Goal: Task Accomplishment & Management: Use online tool/utility

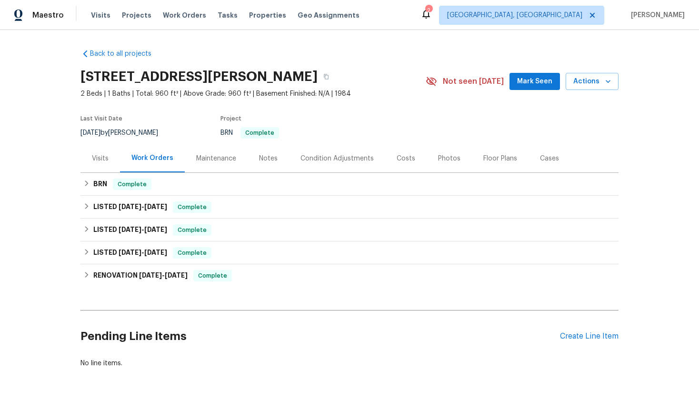
scroll to position [33, 0]
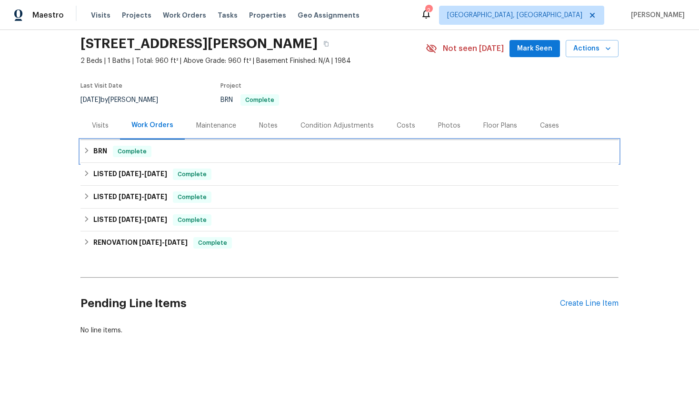
click at [176, 151] on div "BRN Complete" at bounding box center [349, 151] width 532 height 11
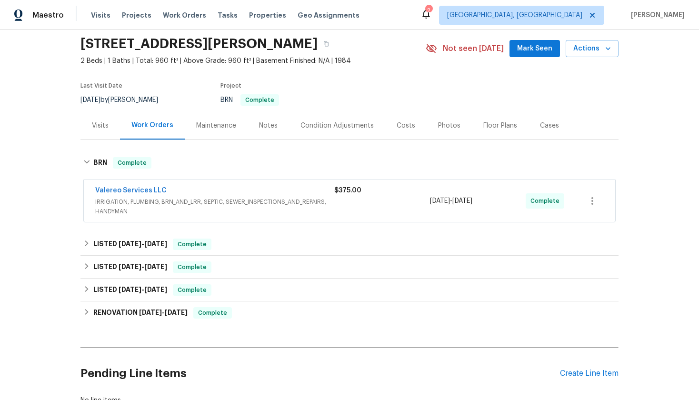
click at [179, 214] on span "IRRIGATION, PLUMBING, BRN_AND_LRR, SEPTIC, SEWER_INSPECTIONS_AND_REPAIRS, HANDY…" at bounding box center [214, 206] width 239 height 19
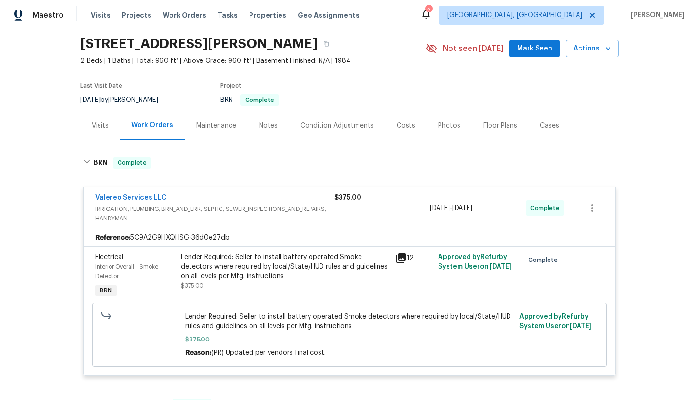
click at [401, 259] on icon at bounding box center [401, 258] width 10 height 10
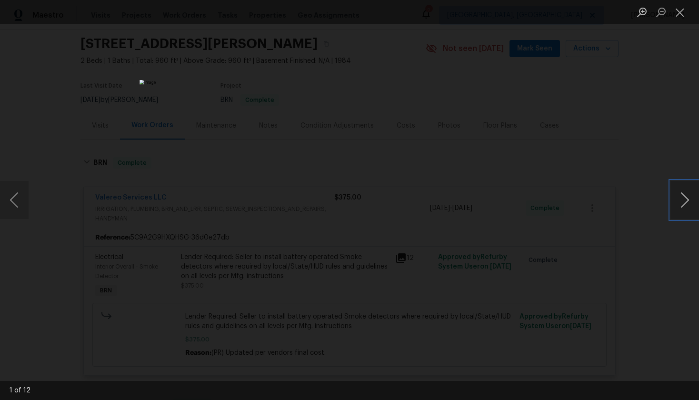
click at [681, 201] on button "Next image" at bounding box center [685, 200] width 29 height 38
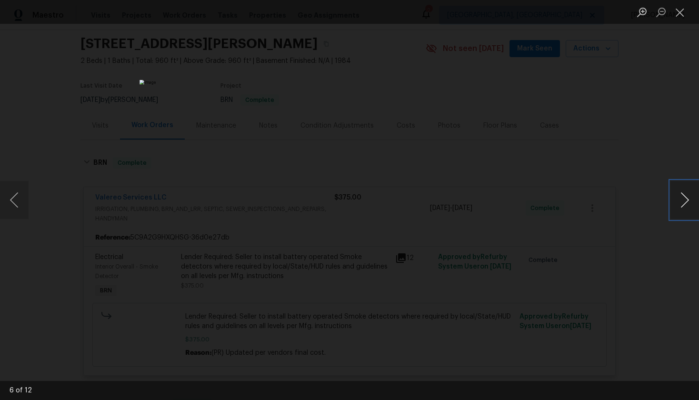
click at [681, 201] on button "Next image" at bounding box center [685, 200] width 29 height 38
drag, startPoint x: 537, startPoint y: 127, endPoint x: 552, endPoint y: 133, distance: 16.3
click at [537, 127] on div "Lightbox" at bounding box center [349, 200] width 699 height 400
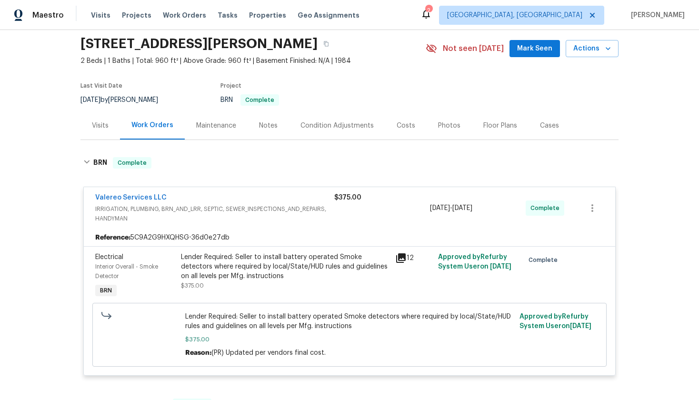
click at [688, 197] on div "Back to all projects [STREET_ADDRESS][PERSON_NAME] 2 Beds | 1 Baths | Total: 96…" at bounding box center [349, 215] width 699 height 370
click at [400, 257] on icon at bounding box center [401, 258] width 10 height 10
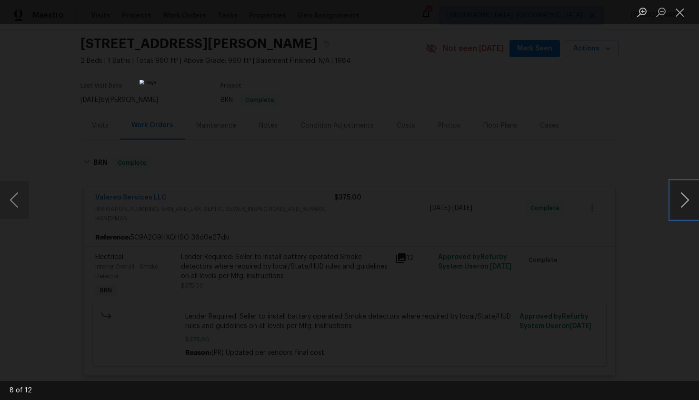
click at [682, 200] on button "Next image" at bounding box center [685, 200] width 29 height 38
click at [671, 200] on button "Next image" at bounding box center [685, 200] width 29 height 38
click at [686, 200] on button "Next image" at bounding box center [685, 200] width 29 height 38
click at [683, 204] on button "Next image" at bounding box center [685, 200] width 29 height 38
click at [392, 130] on div "Lightbox" at bounding box center [349, 200] width 699 height 400
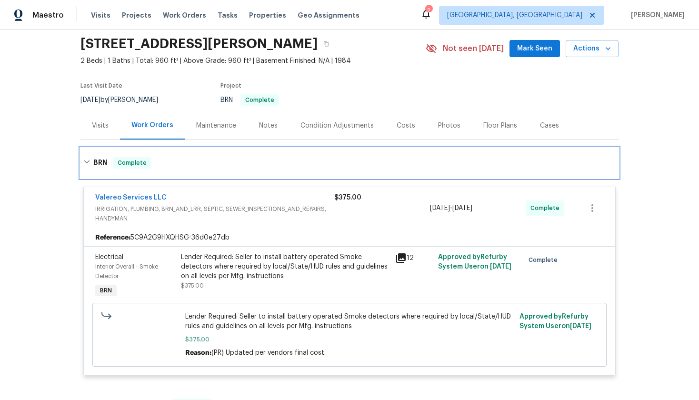
click at [130, 172] on div "BRN Complete" at bounding box center [349, 163] width 538 height 30
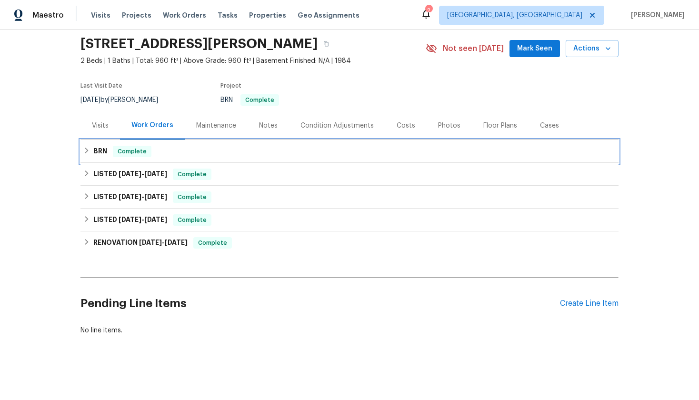
click at [127, 152] on span "Complete" at bounding box center [132, 152] width 37 height 10
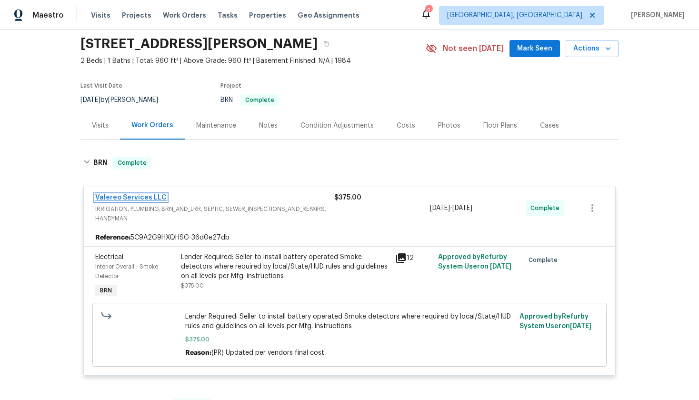
click at [155, 196] on link "Valereo Services LLC" at bounding box center [130, 197] width 71 height 7
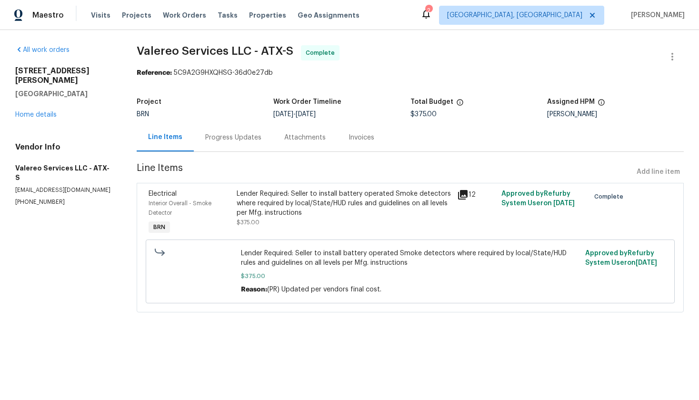
click at [361, 131] on div "Invoices" at bounding box center [361, 137] width 49 height 28
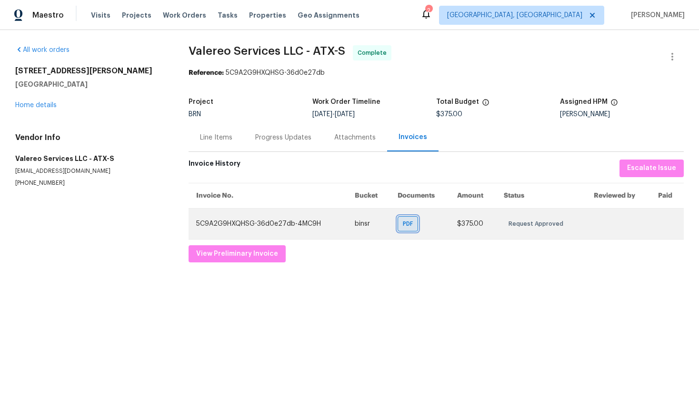
click at [405, 223] on span "PDF" at bounding box center [410, 224] width 14 height 10
